Goal: Task Accomplishment & Management: Use online tool/utility

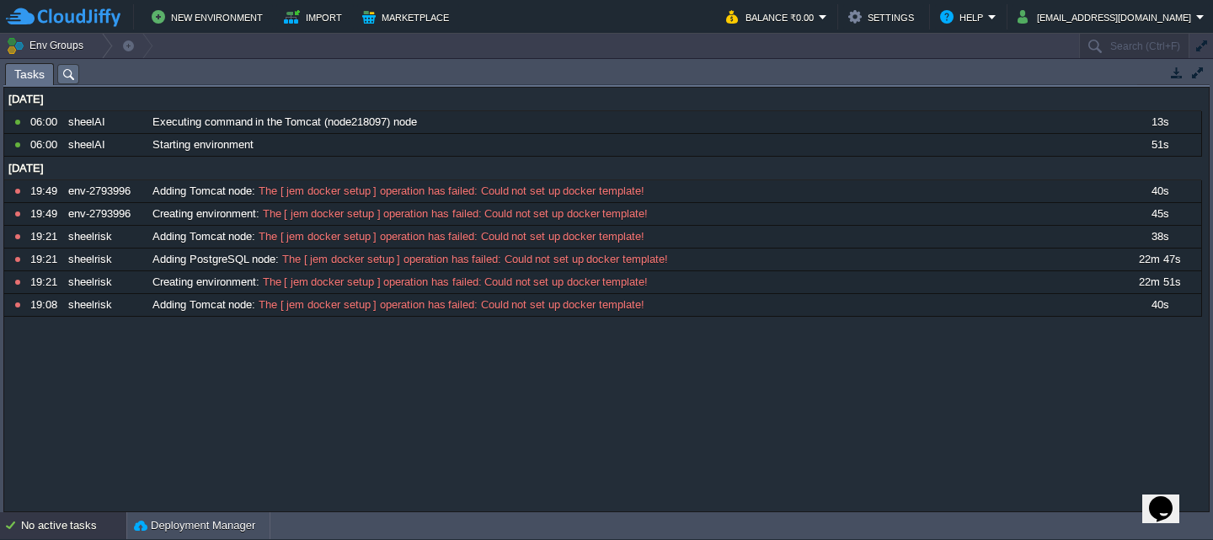
click at [82, 520] on div "No active tasks" at bounding box center [73, 525] width 105 height 27
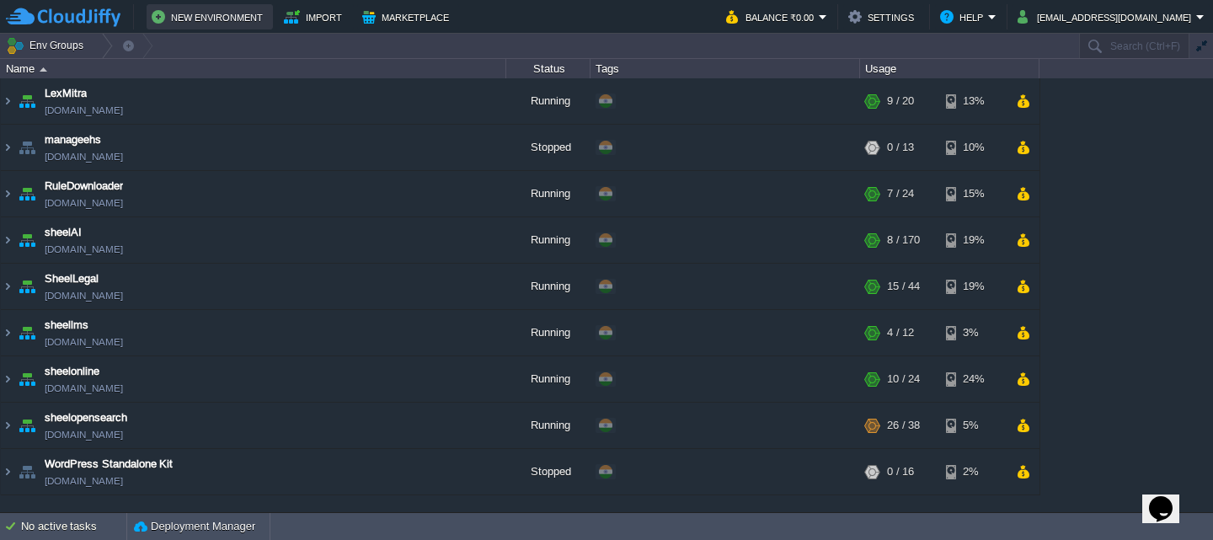
click at [190, 25] on button "New Environment" at bounding box center [210, 17] width 116 height 20
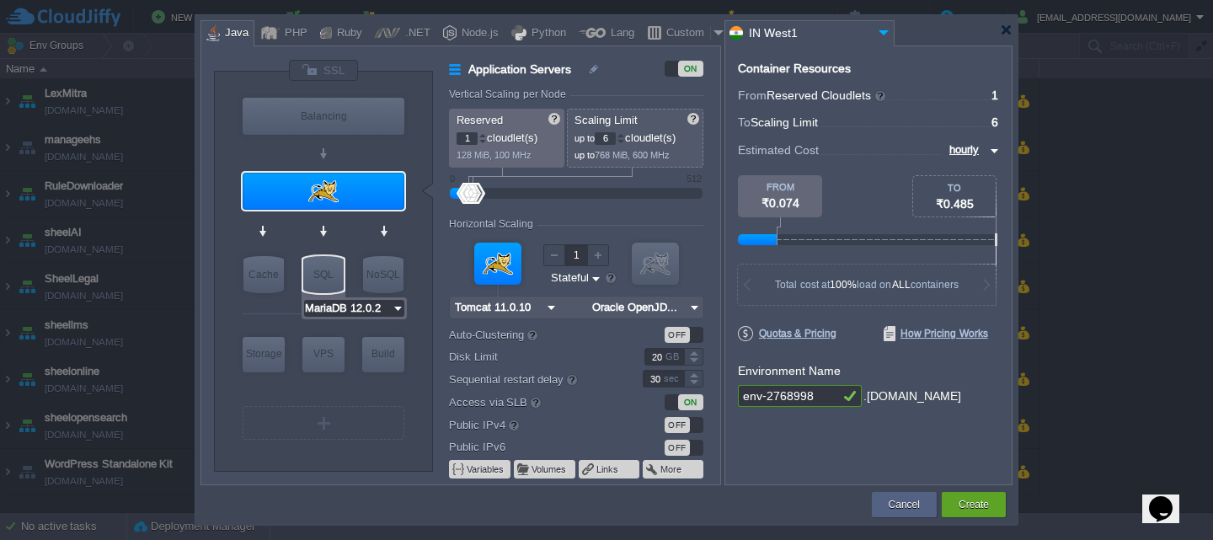
click at [363, 313] on input "MariaDB 12.0.2" at bounding box center [348, 308] width 88 height 17
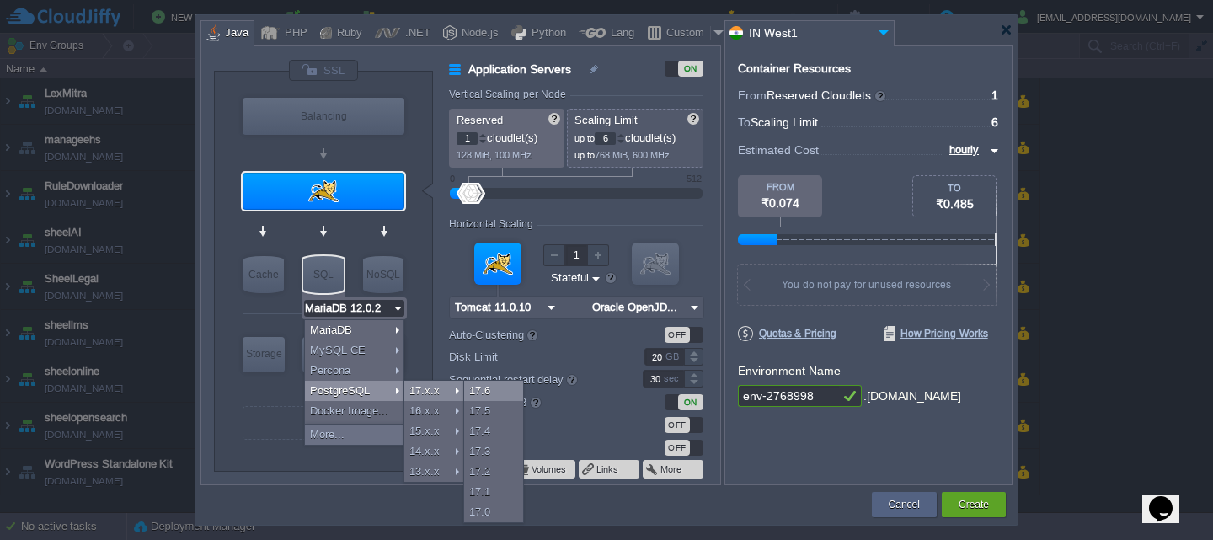
click at [488, 393] on div "17.6" at bounding box center [493, 391] width 59 height 20
type input "PostgreSQL 17.6"
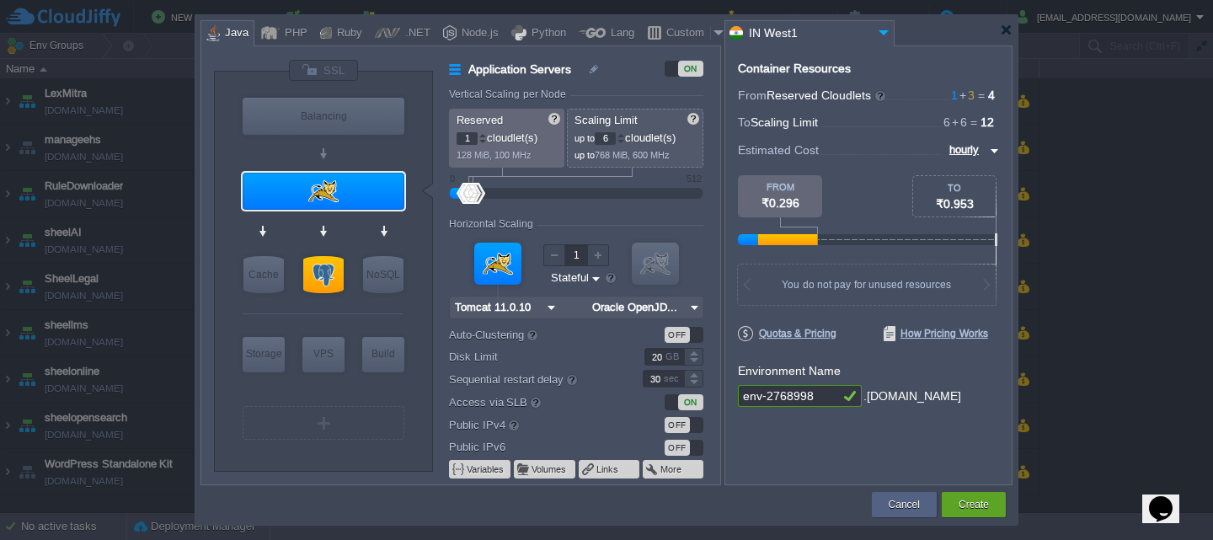
drag, startPoint x: 823, startPoint y: 400, endPoint x: 458, endPoint y: 392, distance: 365.8
click at [458, 392] on div "VM Balancing VM Application Servers VM Cache VM SQL VM NoSQL VM Storage VM VPS …" at bounding box center [607, 266] width 812 height 440
type input "sheelrisk"
click at [953, 508] on div "Create" at bounding box center [974, 504] width 64 height 25
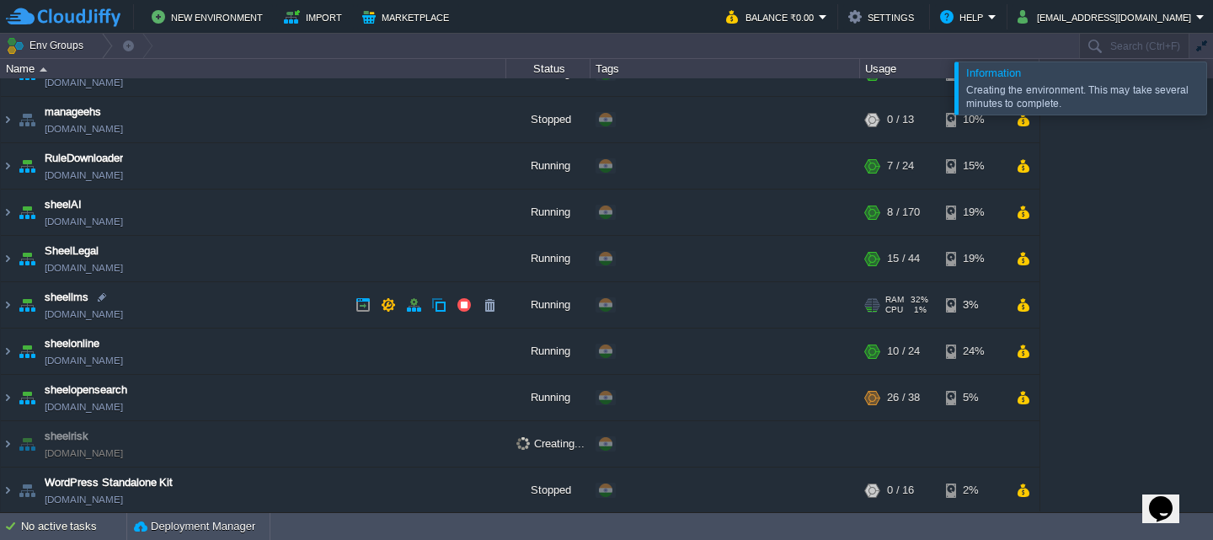
scroll to position [30, 0]
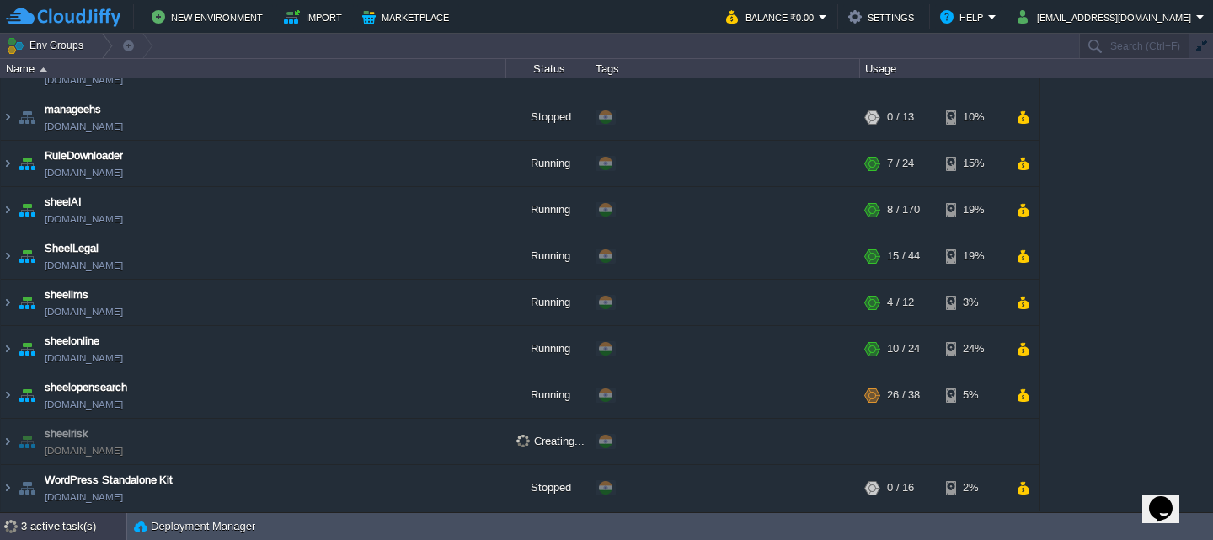
click at [35, 525] on div "3 active task(s)" at bounding box center [73, 526] width 105 height 27
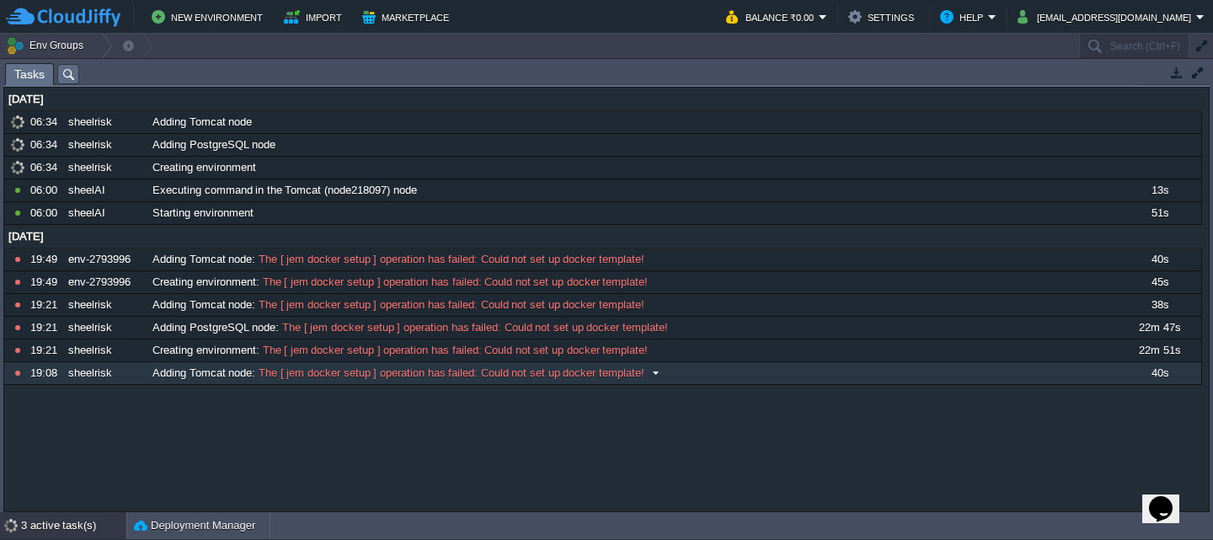
scroll to position [29, 0]
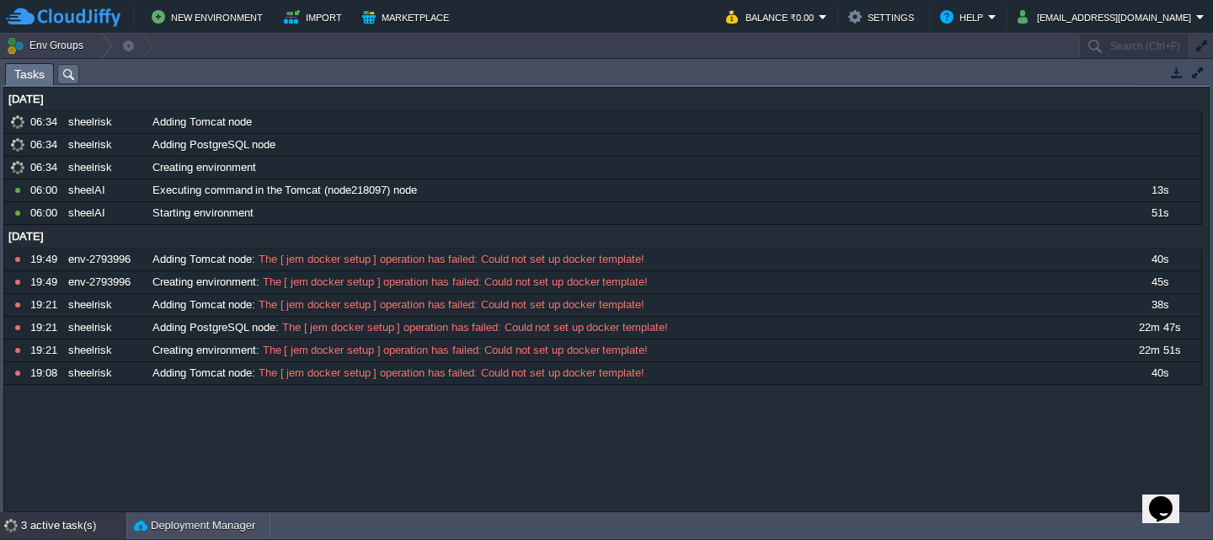
click at [69, 528] on div "3 active task(s)" at bounding box center [73, 525] width 105 height 27
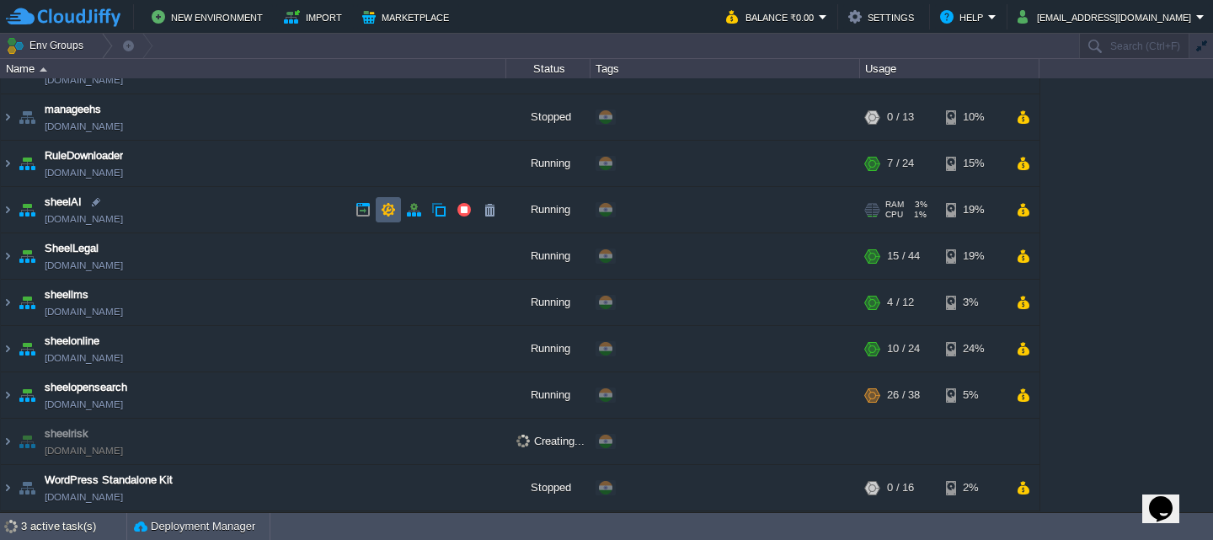
click at [378, 209] on td at bounding box center [388, 209] width 25 height 25
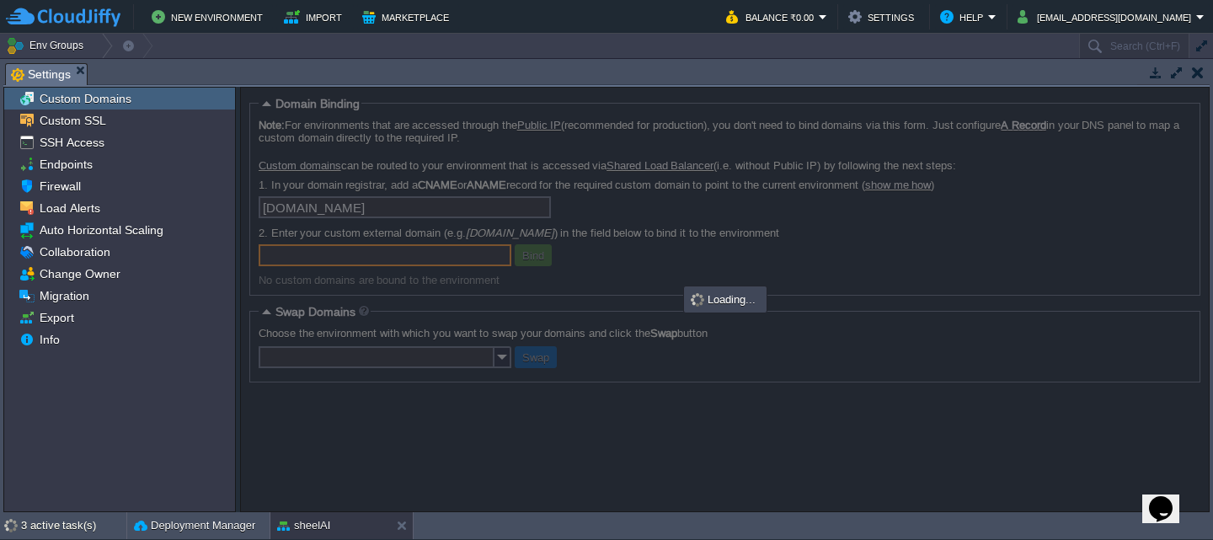
scroll to position [29, 0]
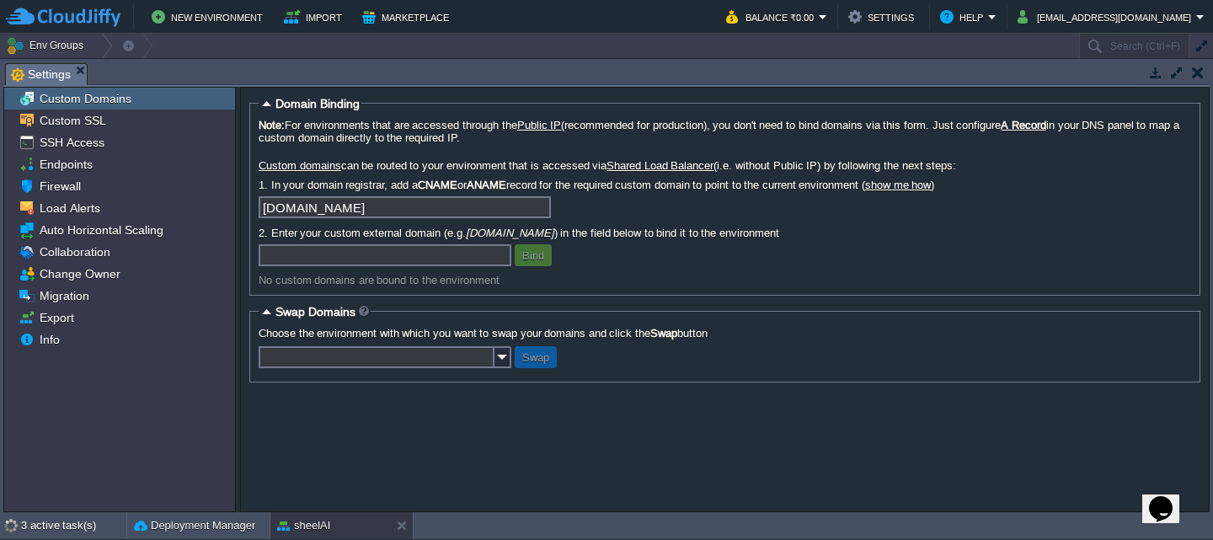
click at [1198, 40] on button "button" at bounding box center [1201, 46] width 15 height 15
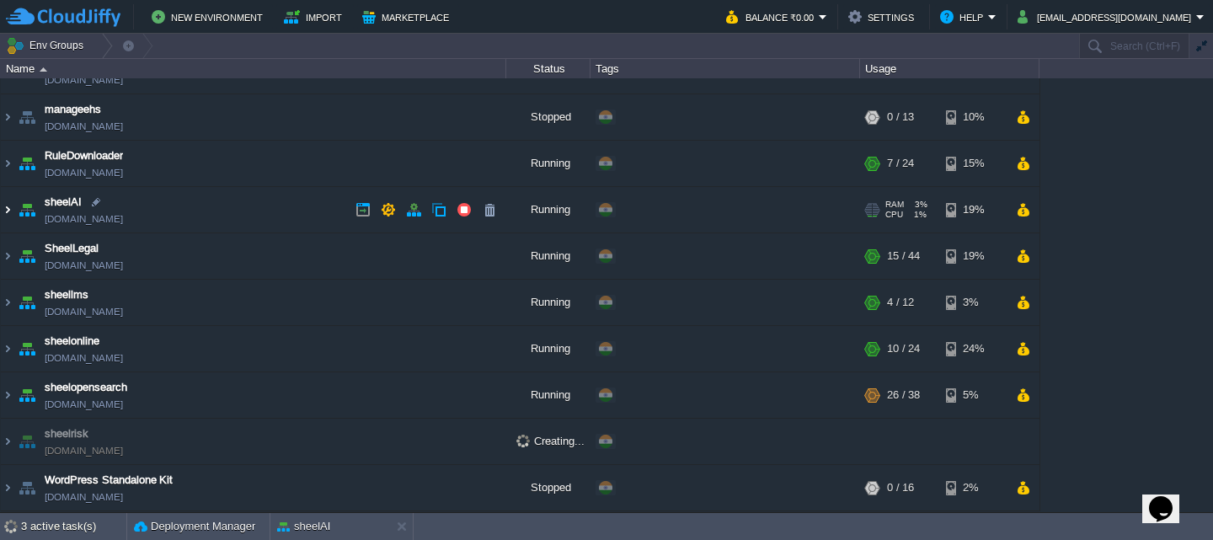
click at [8, 206] on img at bounding box center [7, 210] width 13 height 46
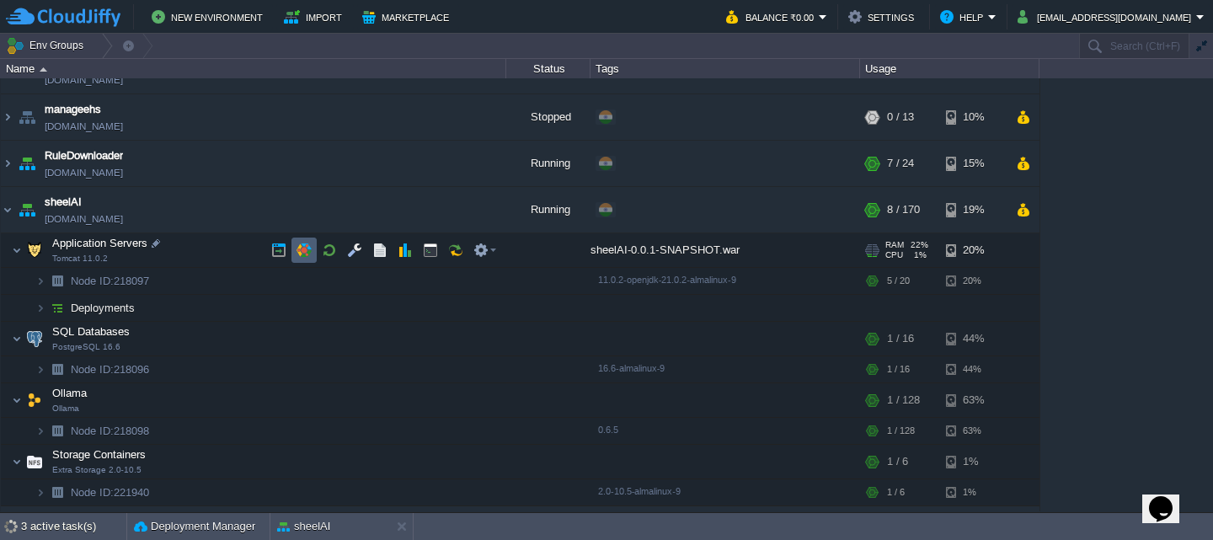
click at [313, 249] on td at bounding box center [304, 250] width 25 height 25
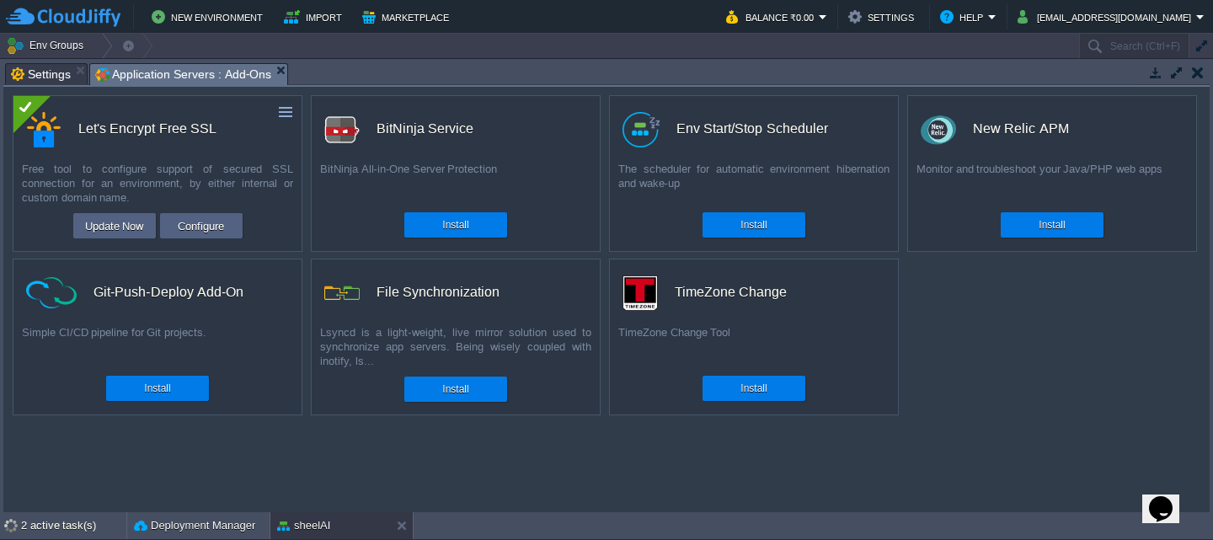
click at [1199, 74] on button "button" at bounding box center [1198, 72] width 12 height 15
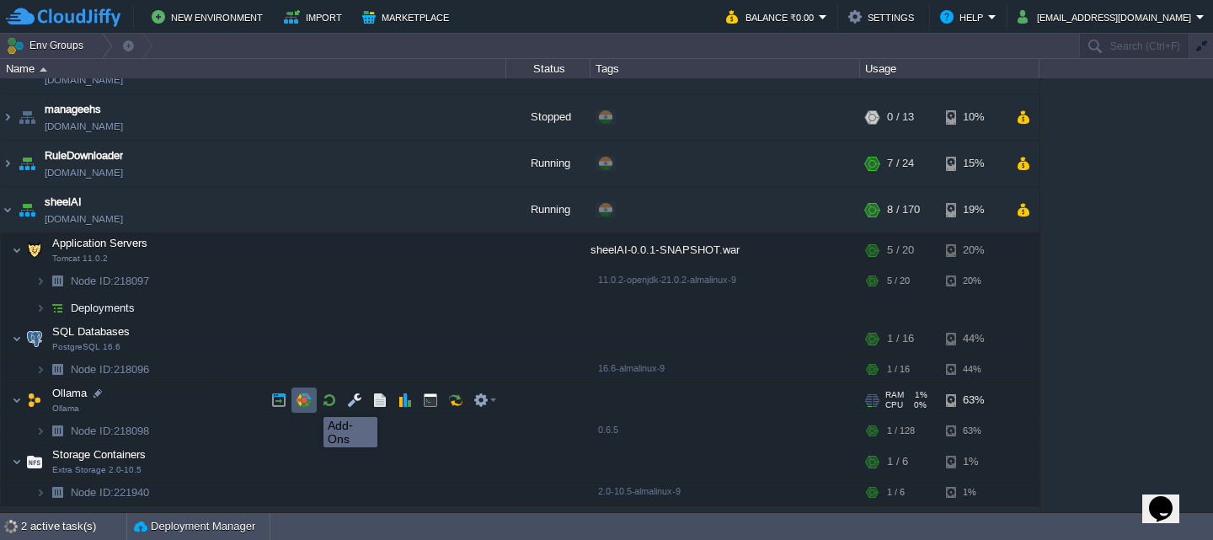
click at [311, 402] on button "button" at bounding box center [304, 400] width 15 height 15
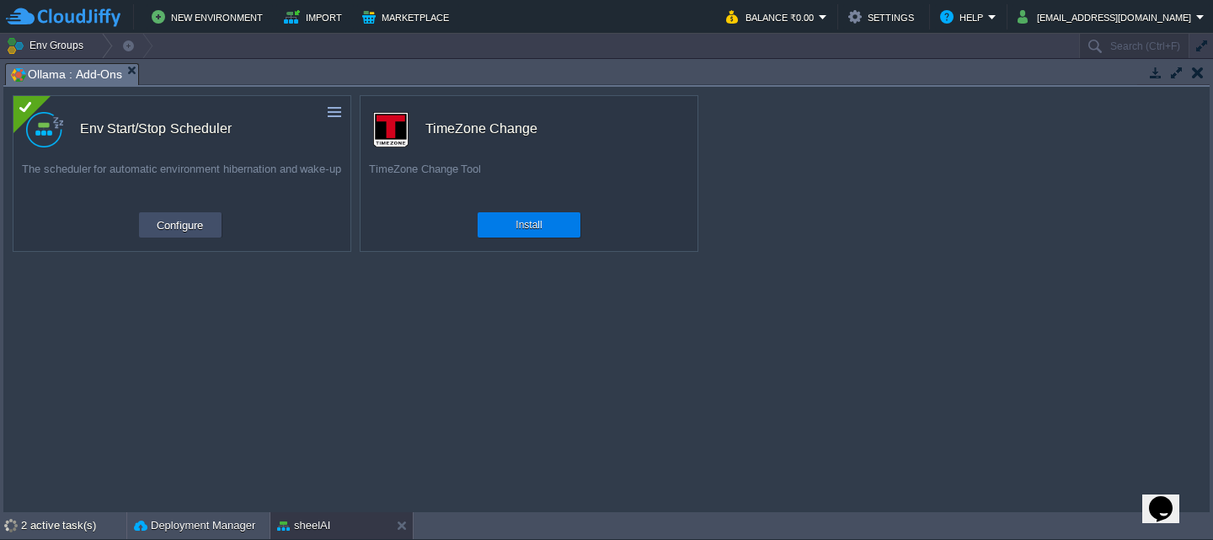
click at [185, 224] on button "Configure" at bounding box center [180, 225] width 56 height 20
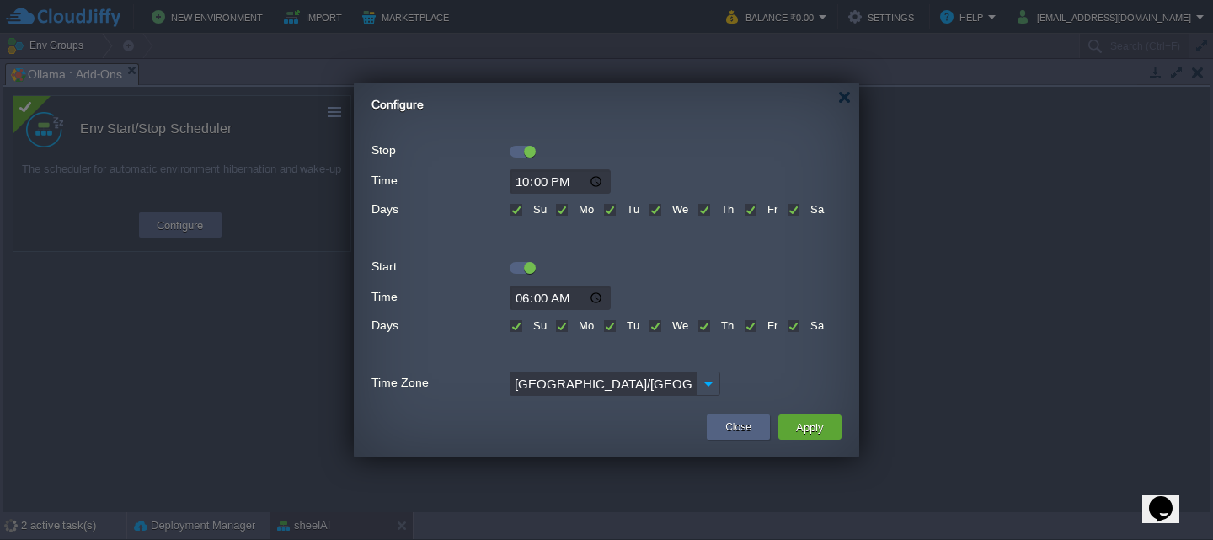
click at [517, 157] on div at bounding box center [523, 152] width 26 height 12
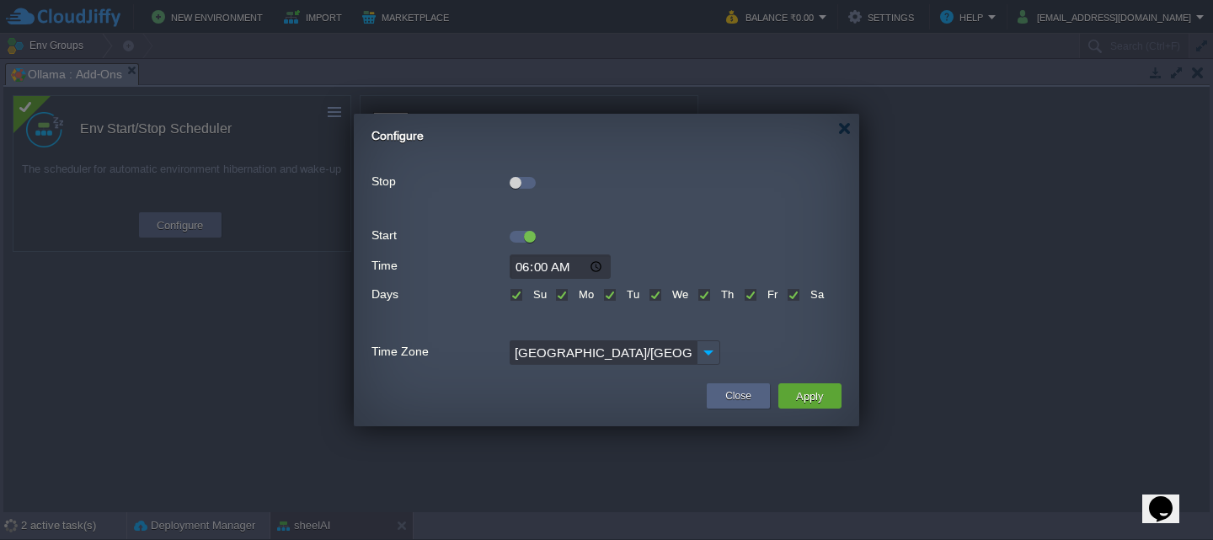
click at [517, 228] on div at bounding box center [523, 233] width 26 height 19
click at [517, 240] on div at bounding box center [523, 237] width 26 height 12
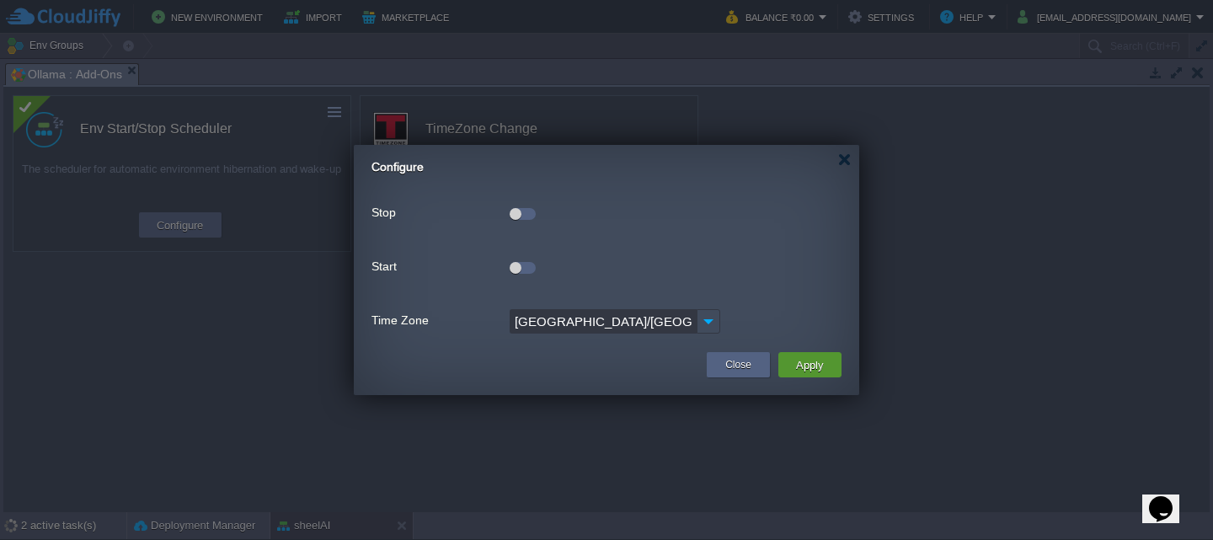
click at [831, 362] on td "Apply" at bounding box center [810, 364] width 63 height 25
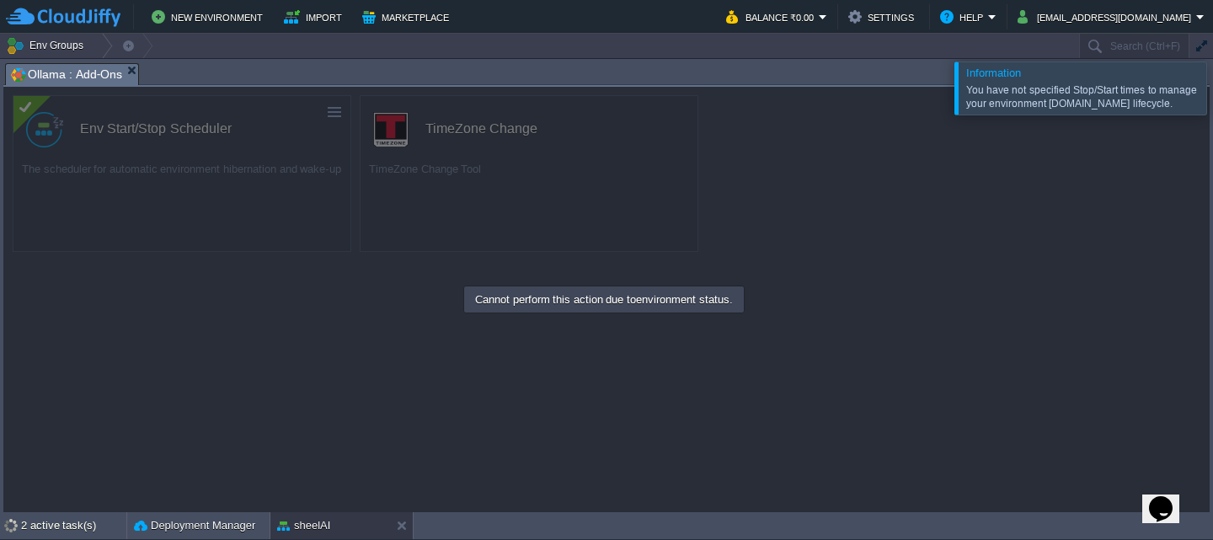
scroll to position [29, 0]
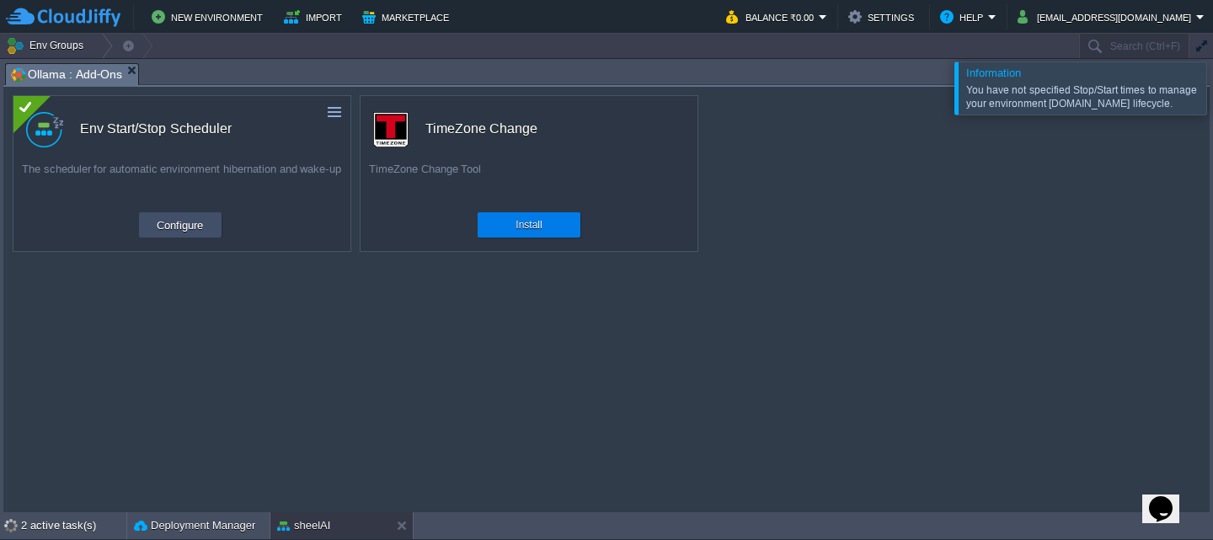
click at [185, 226] on button "Configure" at bounding box center [180, 225] width 56 height 20
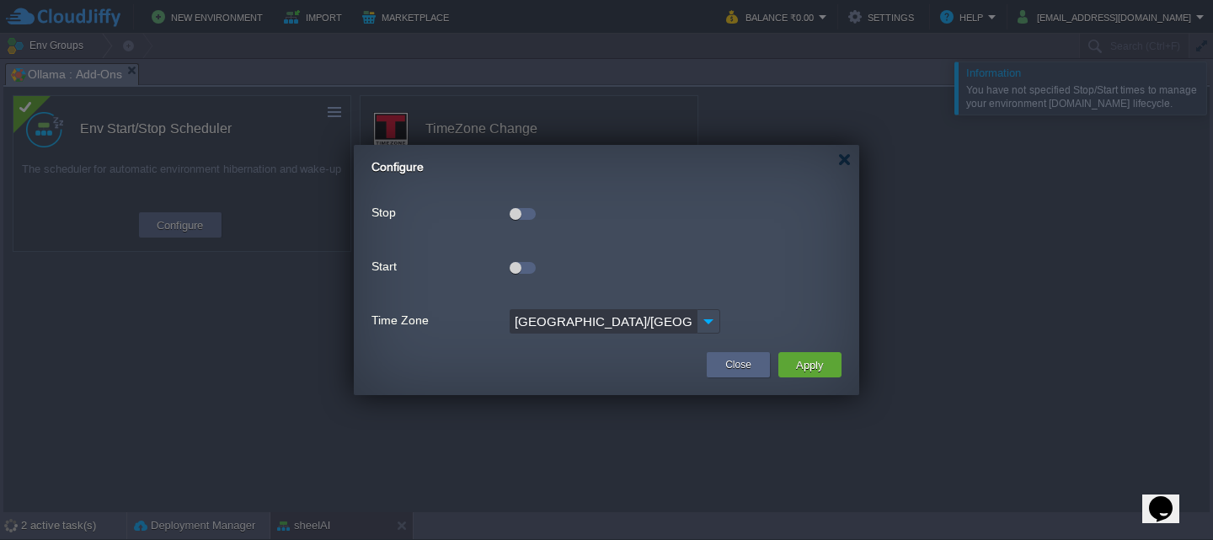
click at [299, 122] on div at bounding box center [606, 270] width 1213 height 540
click at [740, 367] on button "Close" at bounding box center [738, 364] width 26 height 17
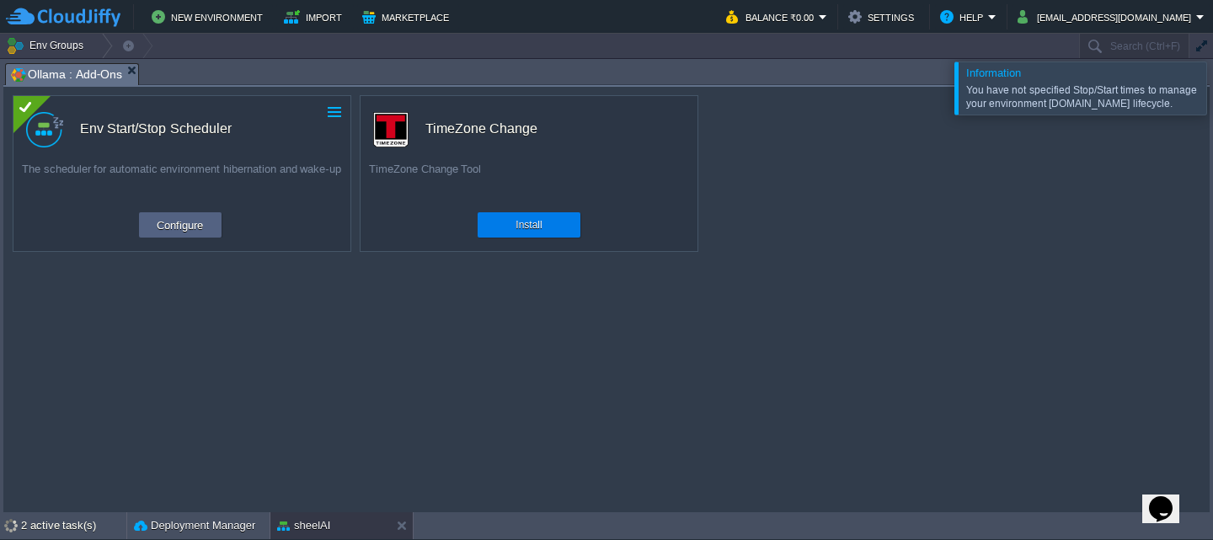
click at [337, 121] on td at bounding box center [334, 112] width 20 height 20
click at [308, 130] on link "Uninstall" at bounding box center [296, 138] width 94 height 20
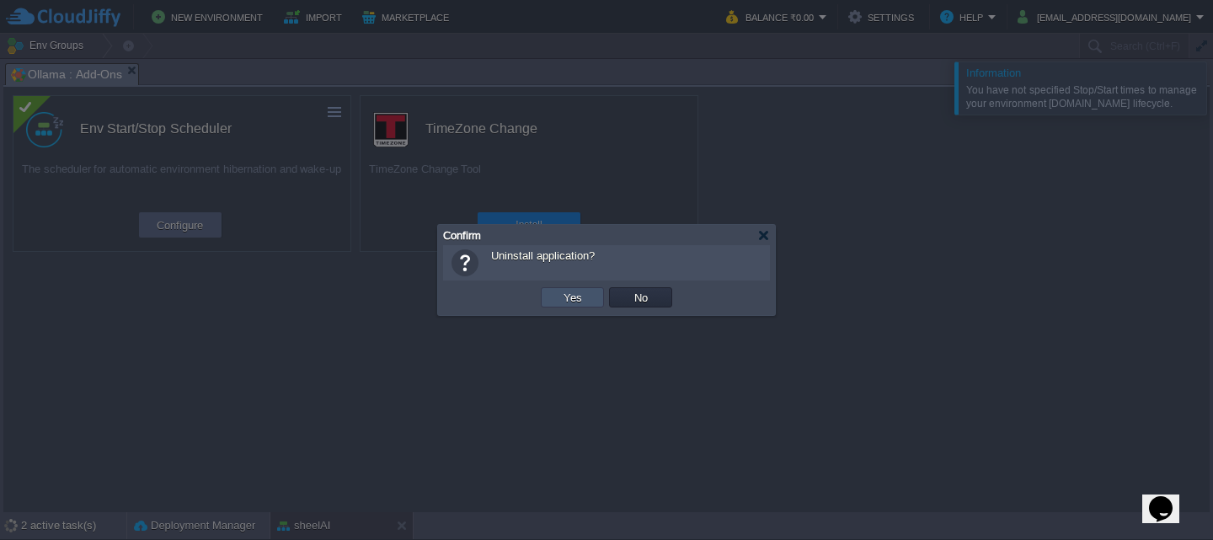
click at [561, 298] on button "Yes" at bounding box center [573, 297] width 29 height 15
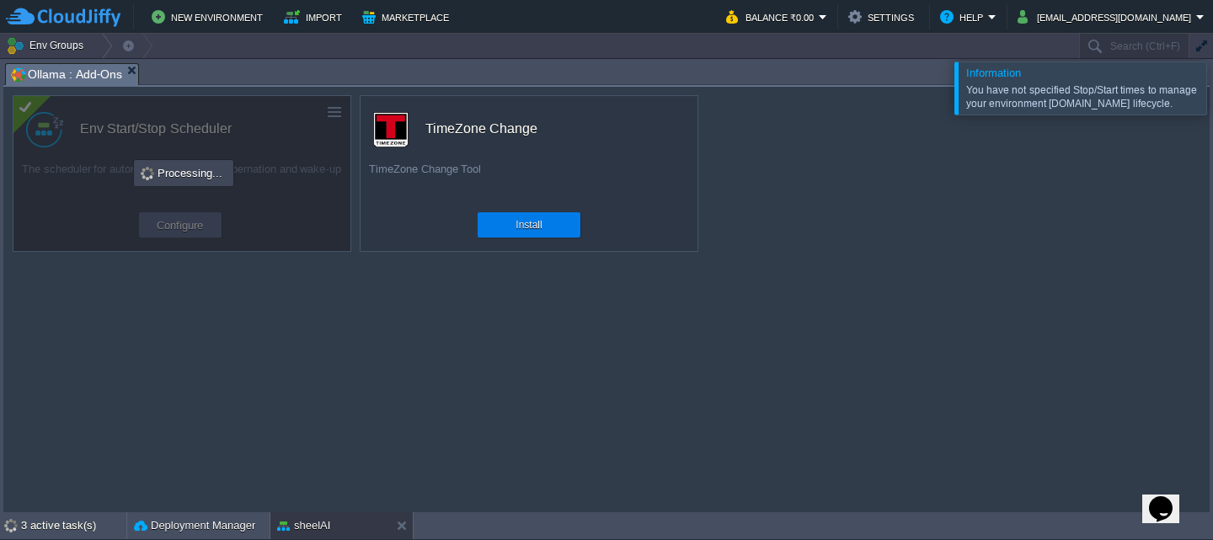
click at [1212, 92] on div at bounding box center [1234, 88] width 0 height 52
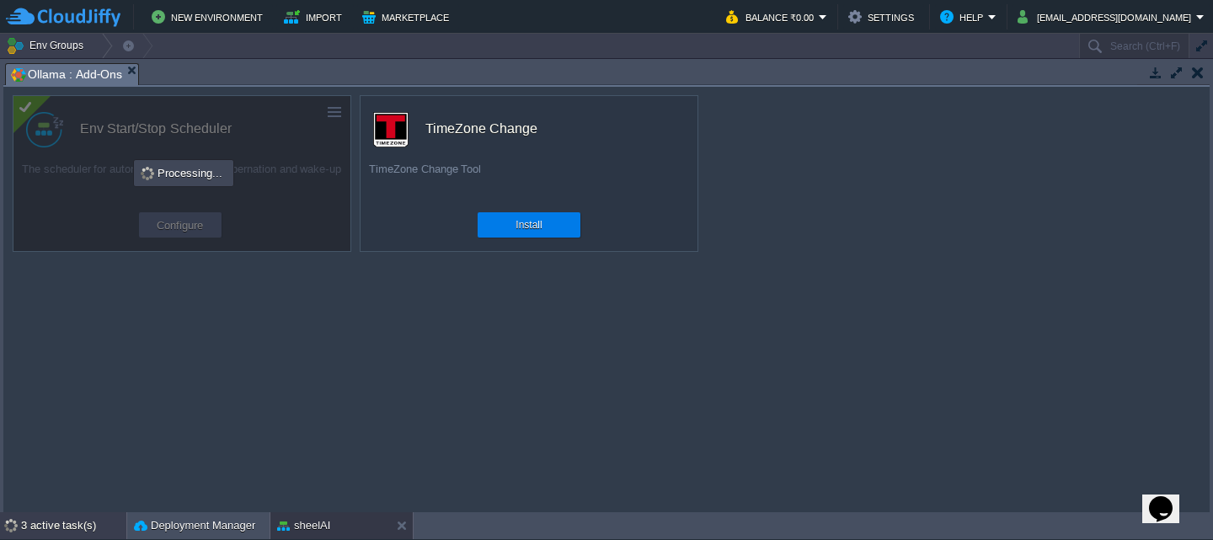
click at [72, 528] on div "3 active task(s)" at bounding box center [73, 525] width 105 height 27
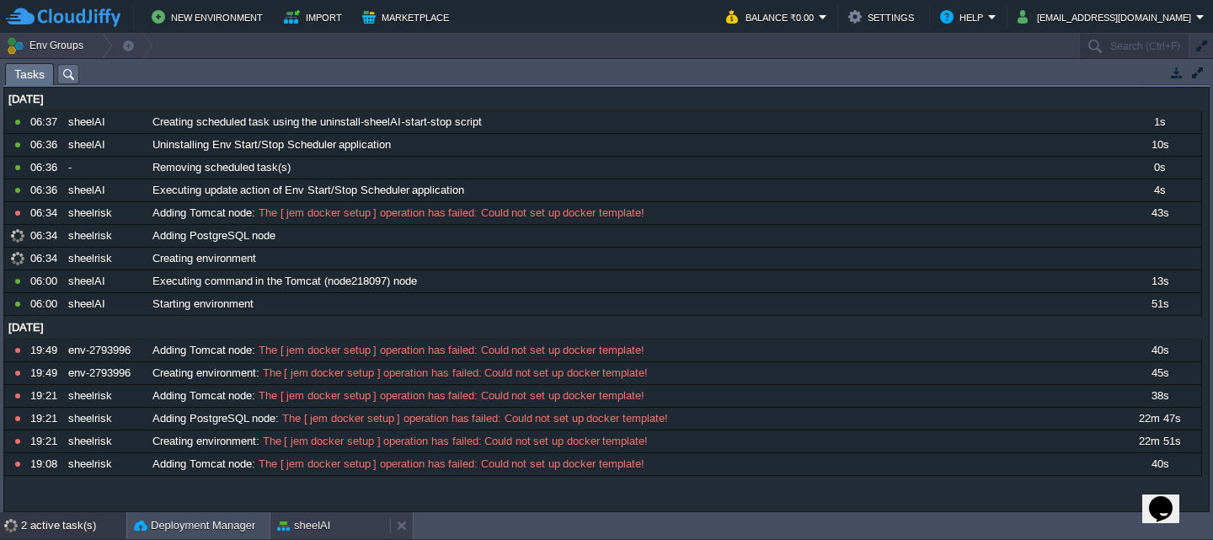
click at [332, 522] on div "sheelAI" at bounding box center [330, 525] width 120 height 27
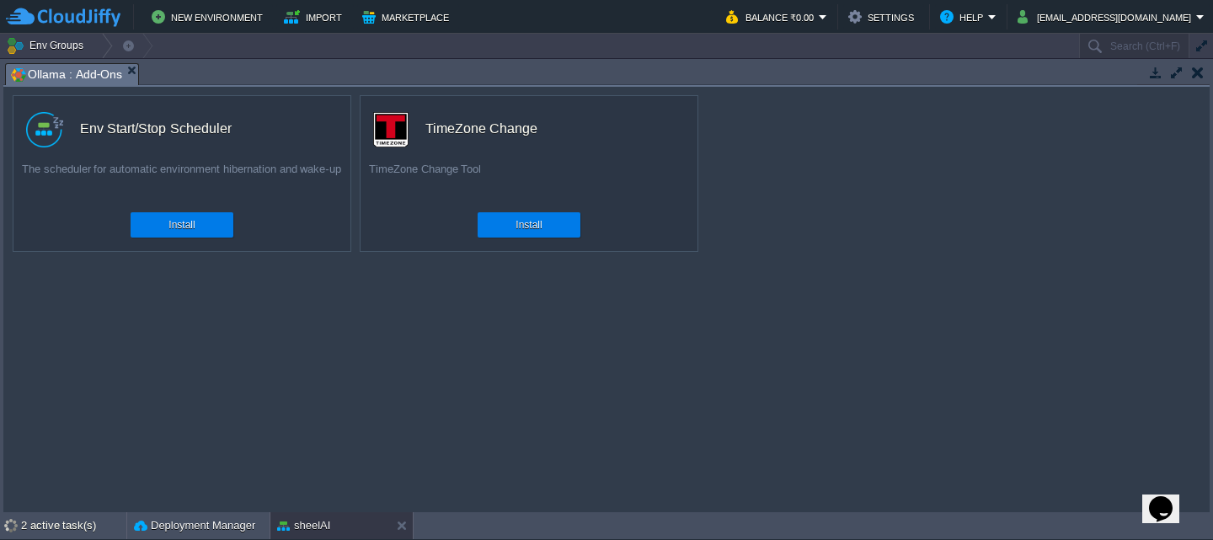
click at [1201, 62] on td at bounding box center [1197, 72] width 21 height 20
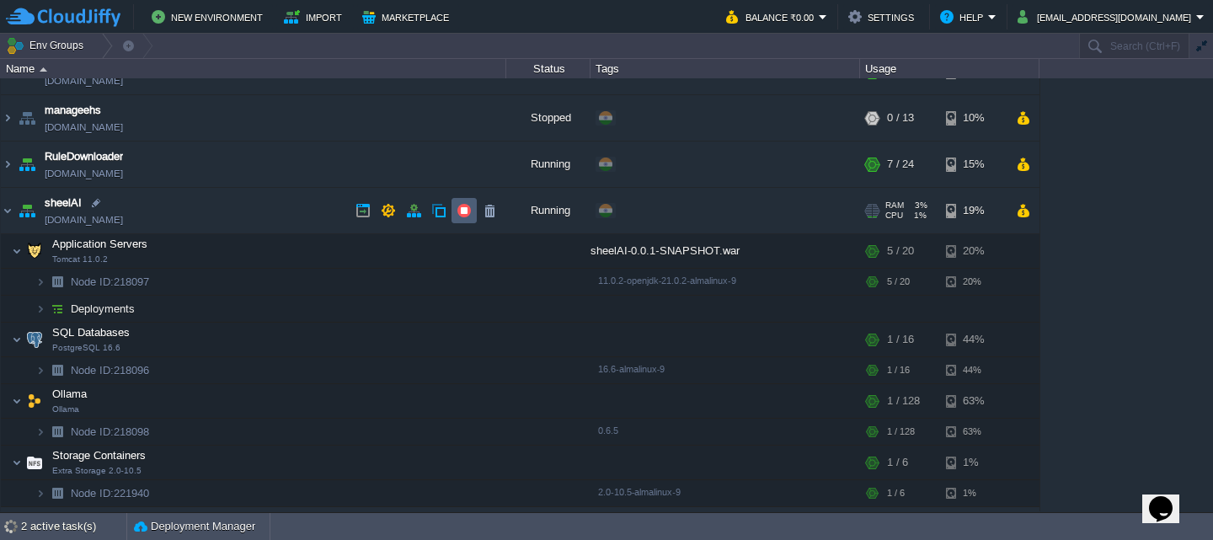
click at [460, 206] on button "button" at bounding box center [464, 210] width 15 height 15
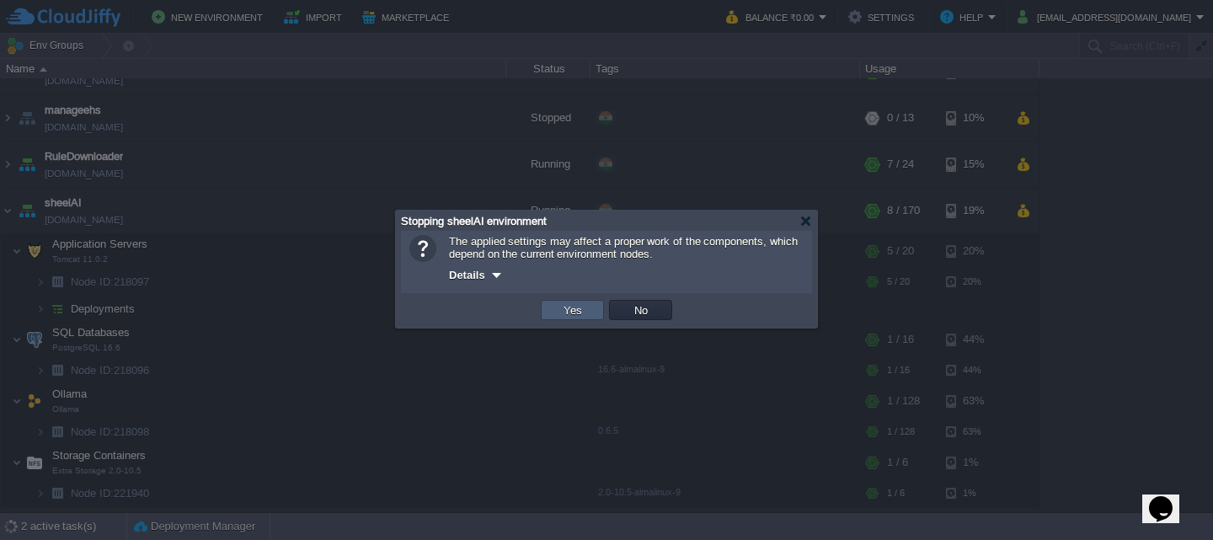
click at [588, 317] on td "Yes" at bounding box center [572, 310] width 63 height 20
